Goal: Information Seeking & Learning: Learn about a topic

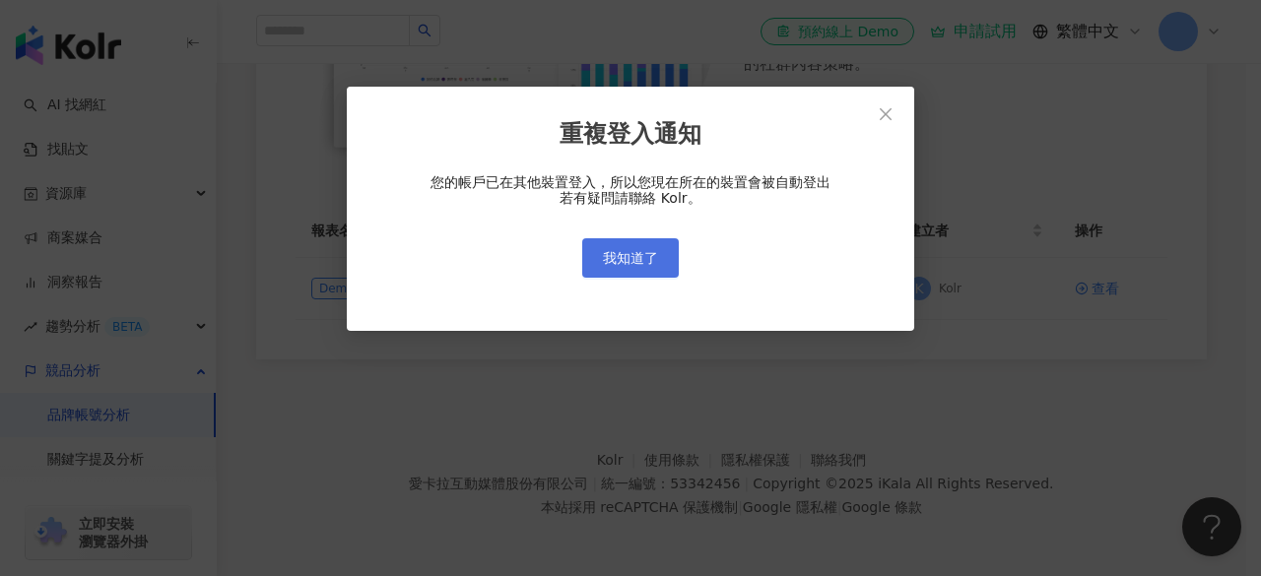
click at [625, 261] on span "我知道了" at bounding box center [630, 258] width 55 height 16
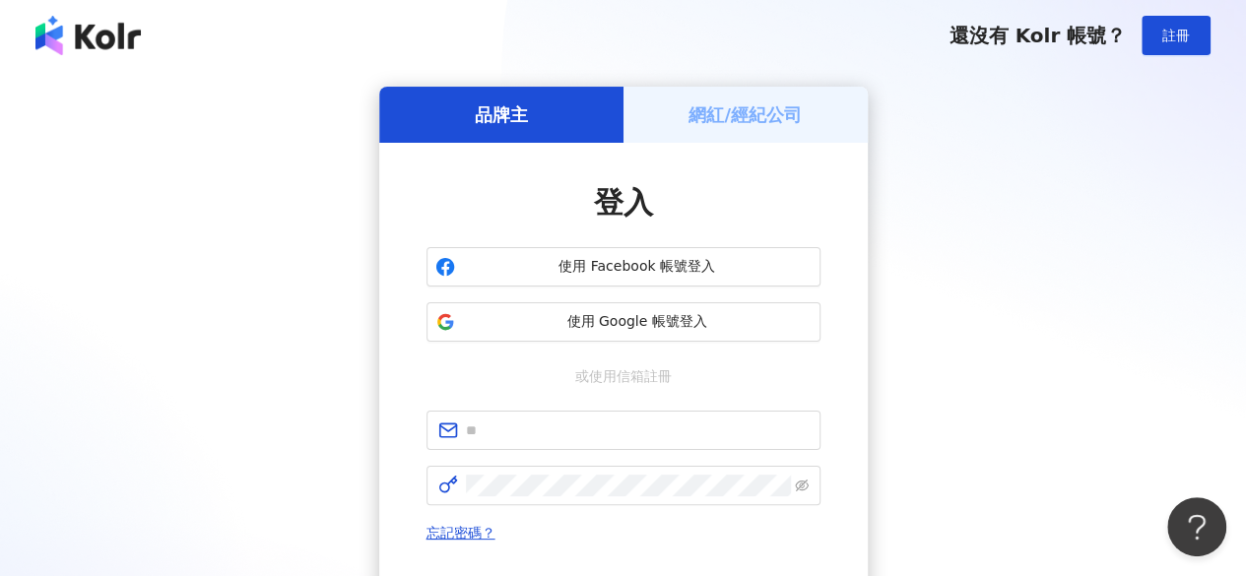
click at [625, 261] on span "使用 Facebook 帳號登入" at bounding box center [637, 267] width 349 height 20
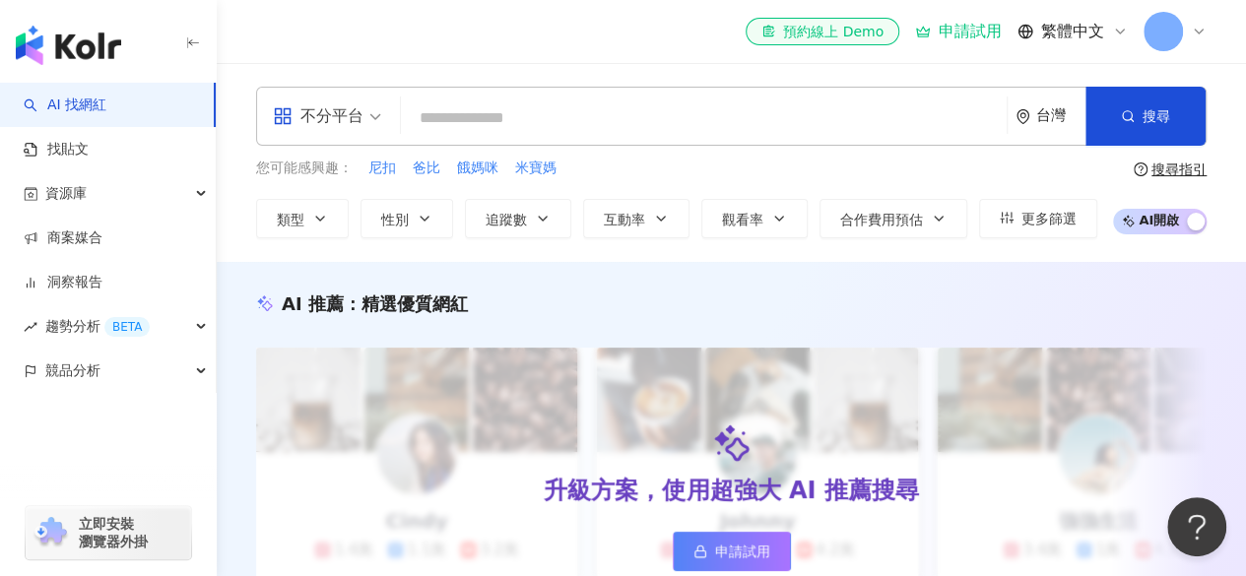
click at [477, 121] on input "search" at bounding box center [704, 118] width 590 height 37
type input "**"
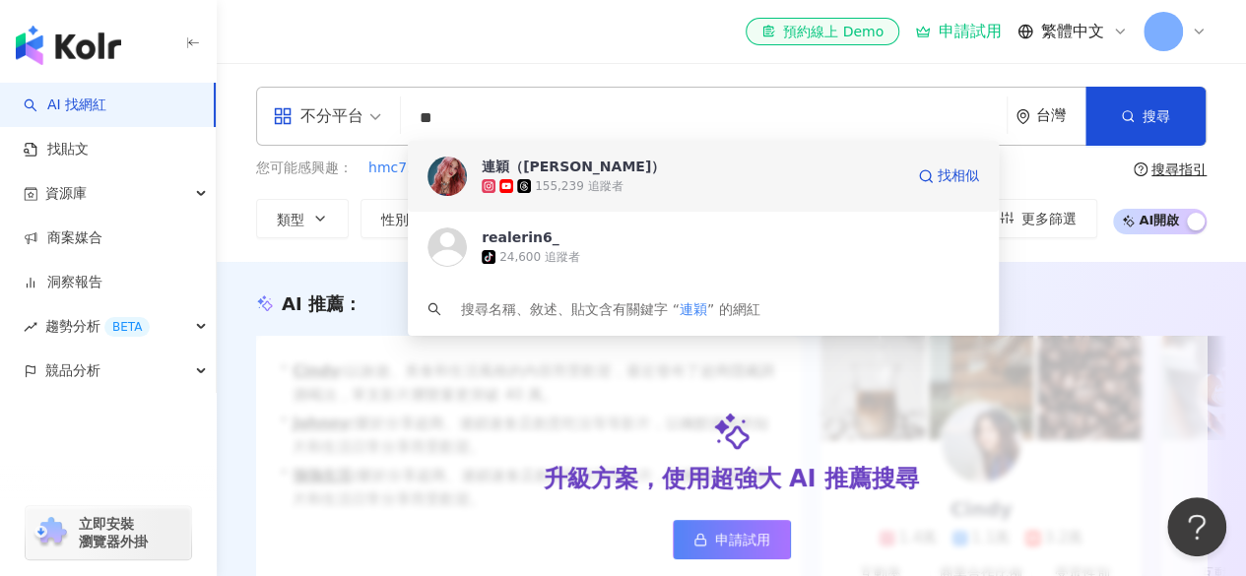
click at [596, 178] on div "155,239 追蹤者" at bounding box center [579, 186] width 88 height 17
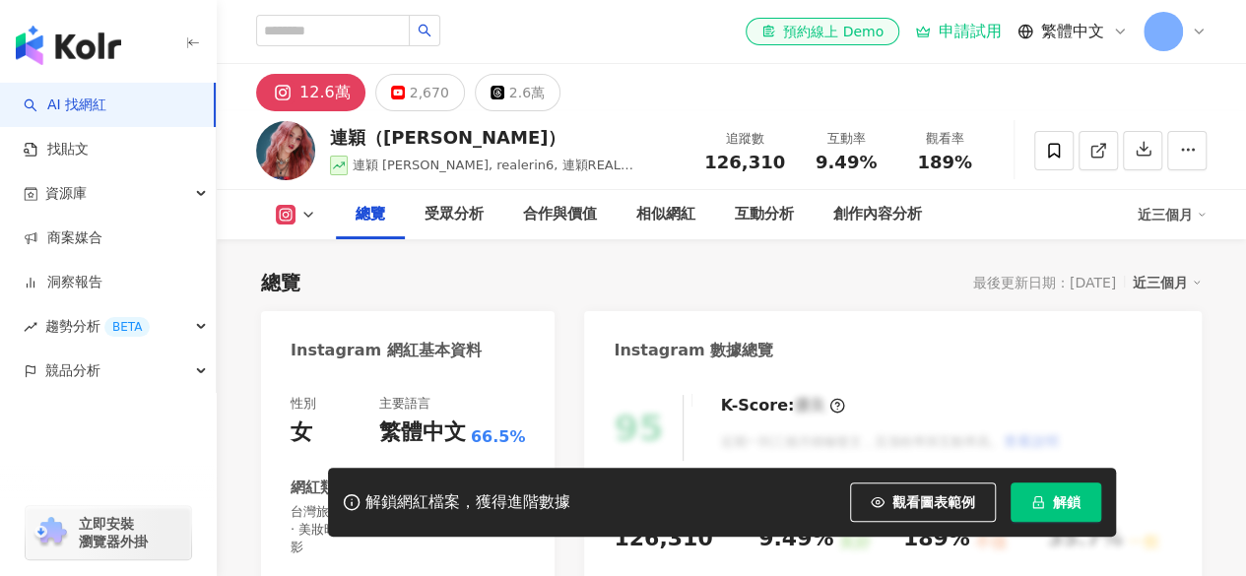
scroll to position [158, 0]
